Goal: Task Accomplishment & Management: Manage account settings

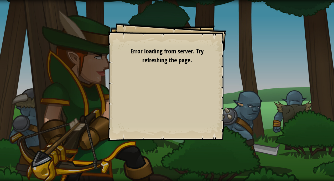
click at [144, 84] on div "Goals Start Level Error loading from server. Try refreshing the page. You'll ne…" at bounding box center [167, 82] width 118 height 118
click at [129, 65] on div "Goals Start Level Error loading from server. Try refreshing the page. You'll ne…" at bounding box center [167, 82] width 118 height 118
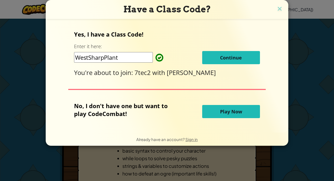
click at [217, 60] on button "Continue" at bounding box center [231, 57] width 58 height 13
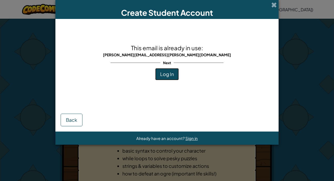
click at [165, 75] on span "Log In" at bounding box center [167, 74] width 14 height 6
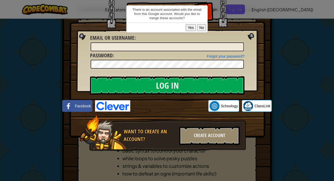
click at [202, 28] on button "No" at bounding box center [201, 27] width 9 height 7
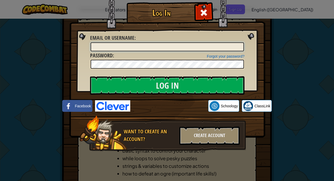
click at [156, 47] on input "Email or Username :" at bounding box center [167, 46] width 153 height 9
type input "[PERSON_NAME][EMAIL_ADDRESS][PERSON_NAME][DOMAIN_NAME]"
drag, startPoint x: 161, startPoint y: 45, endPoint x: 46, endPoint y: 68, distance: 117.2
click at [46, 68] on div "Log In Unknown Error Email or Username : [PERSON_NAME][EMAIL_ADDRESS][PERSON_NA…" at bounding box center [167, 90] width 334 height 181
click at [133, 43] on input "[PERSON_NAME]" at bounding box center [167, 46] width 153 height 9
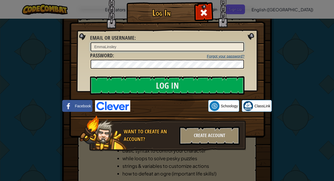
type input "EmmaLinsley"
click at [220, 55] on link "Forgot your password?" at bounding box center [226, 56] width 38 height 4
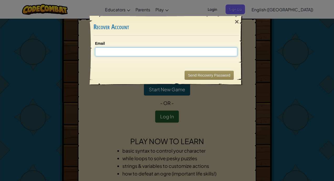
click at [143, 55] on input "Email" at bounding box center [166, 51] width 142 height 9
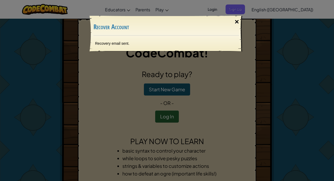
click at [237, 21] on div "×" at bounding box center [237, 21] width 12 height 15
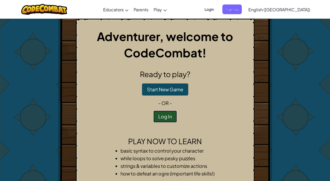
click at [163, 116] on button "Log In" at bounding box center [165, 116] width 24 height 12
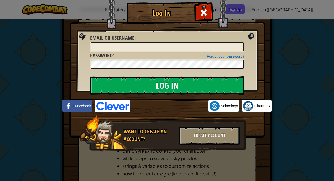
click at [146, 52] on div "Forgot your password? Password :" at bounding box center [167, 61] width 154 height 18
click at [152, 50] on input "Email or Username :" at bounding box center [167, 46] width 153 height 9
type input "EmmaLinsley"
click at [90, 76] on input "Log In" at bounding box center [167, 85] width 154 height 18
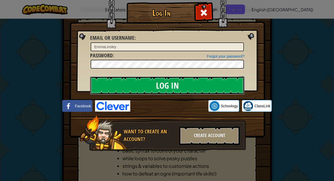
click at [155, 85] on input "Log In" at bounding box center [167, 85] width 154 height 18
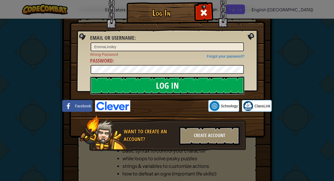
click at [155, 85] on input "Log In" at bounding box center [167, 85] width 154 height 18
